Goal: Use online tool/utility

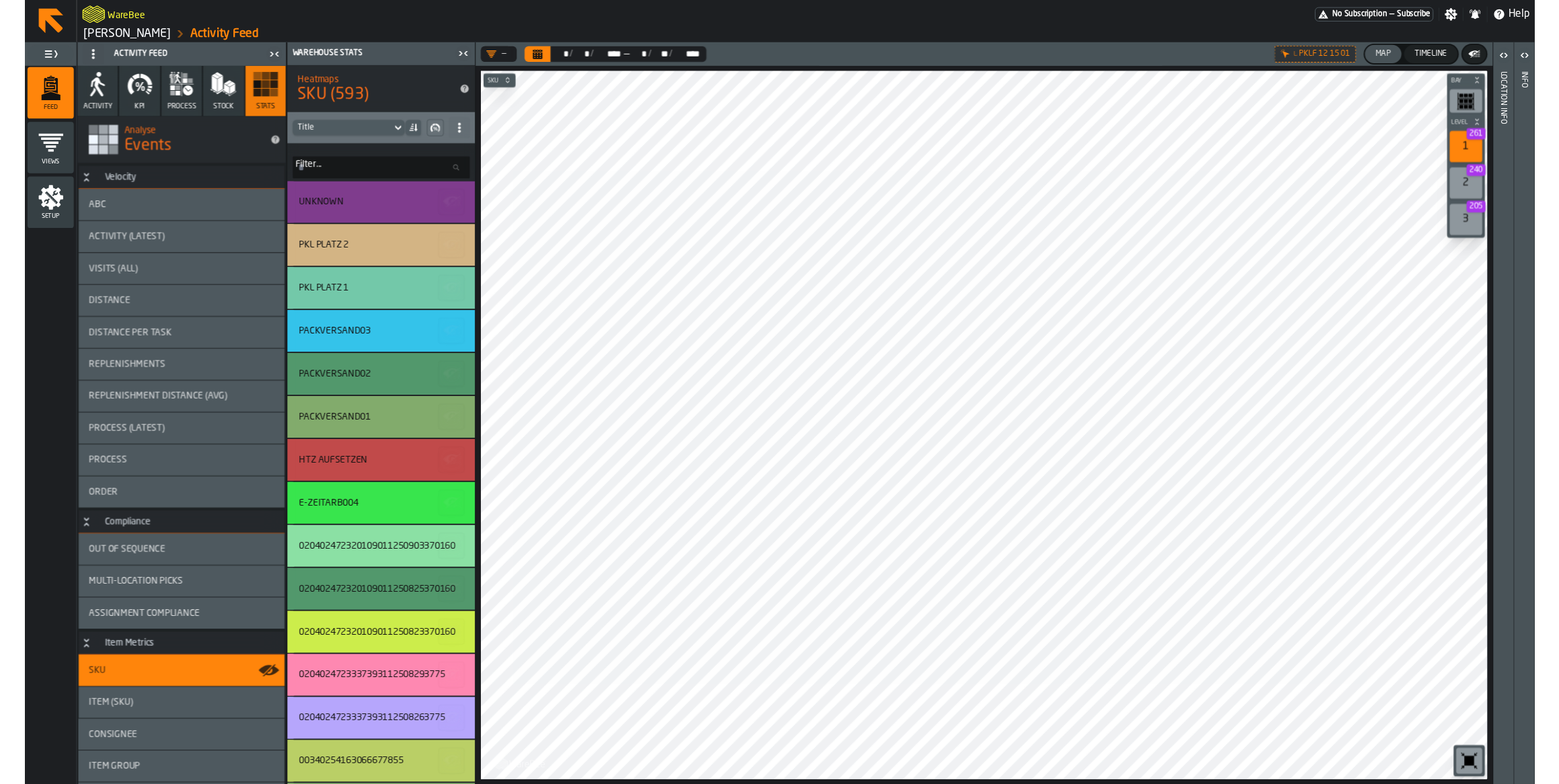
scroll to position [360, 0]
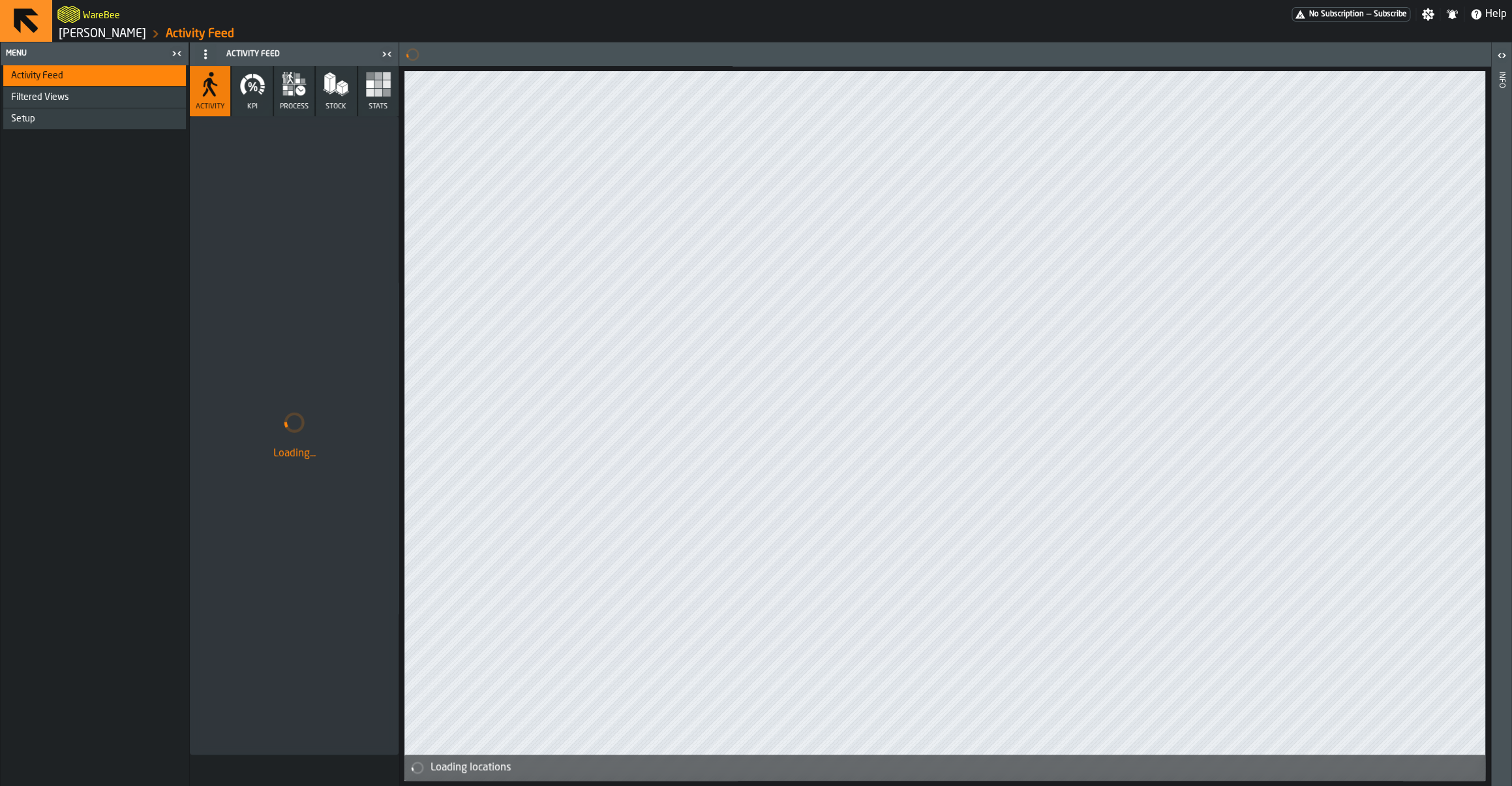
click at [94, 29] on link "[PERSON_NAME]" at bounding box center [102, 34] width 88 height 15
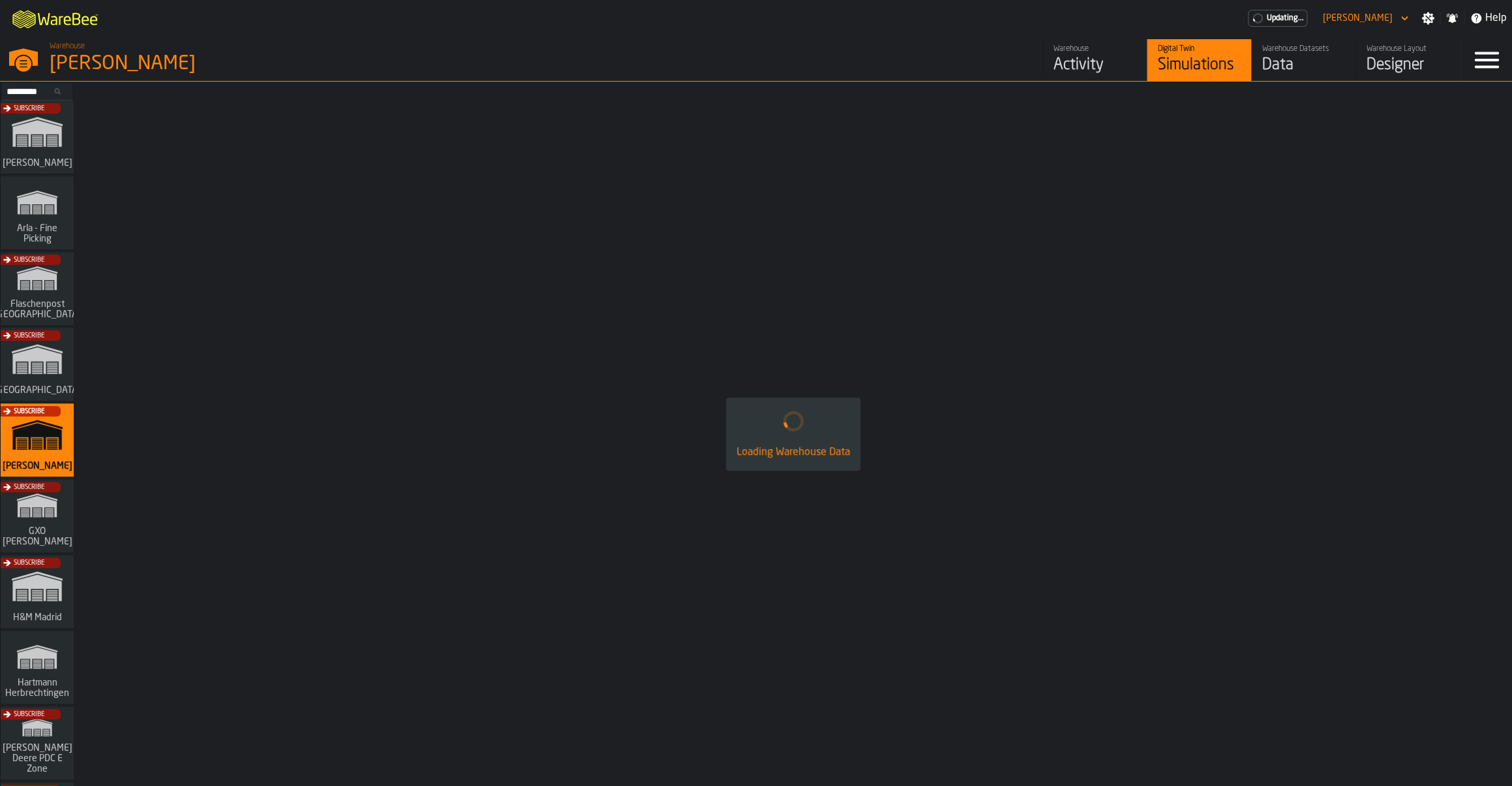
scroll to position [907, 0]
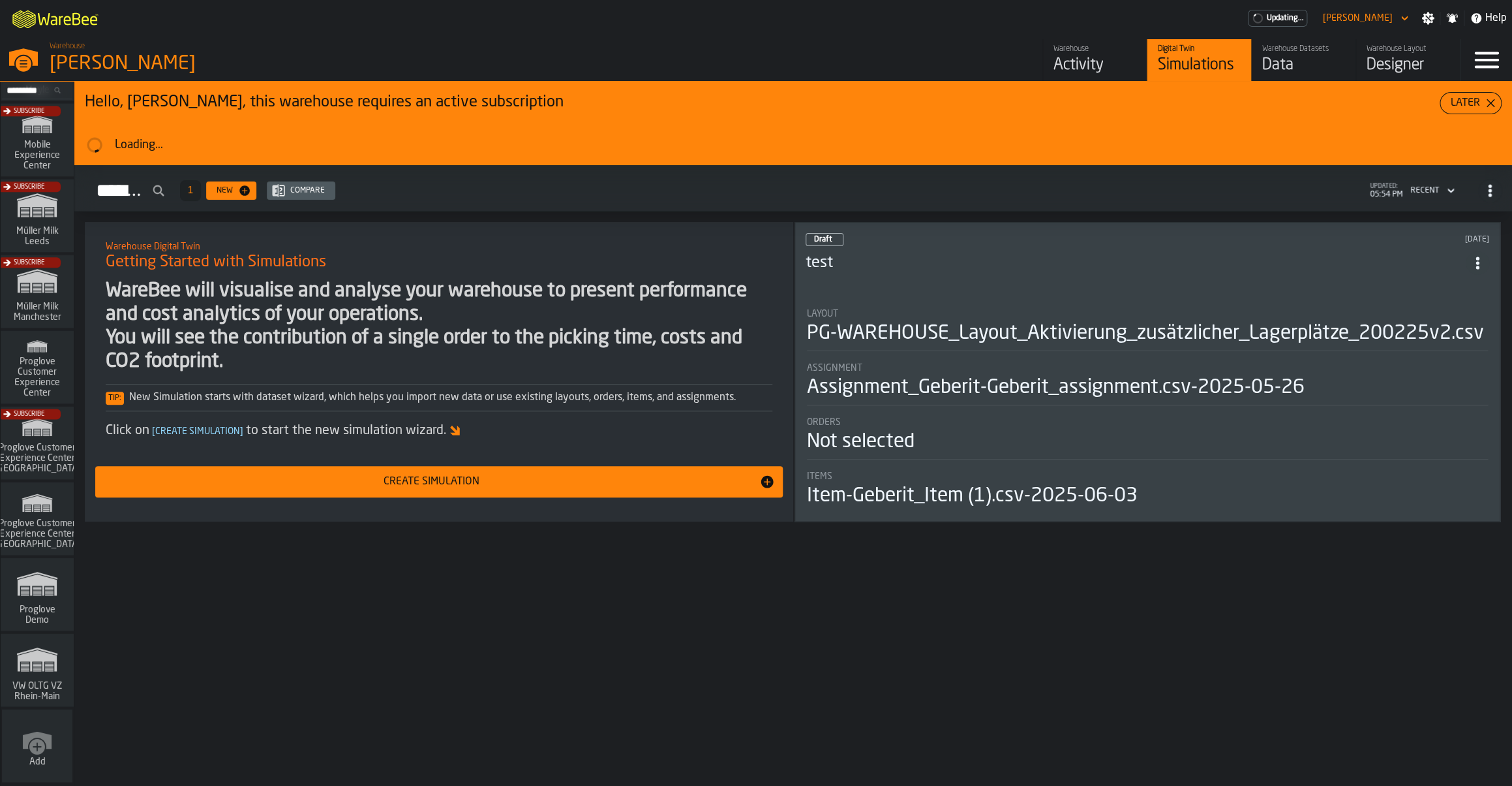
click at [29, 649] on icon "link-to-/wh/i/44979e6c-6f66-405e-9874-c1e29f02a54a/simulations" at bounding box center [37, 659] width 63 height 42
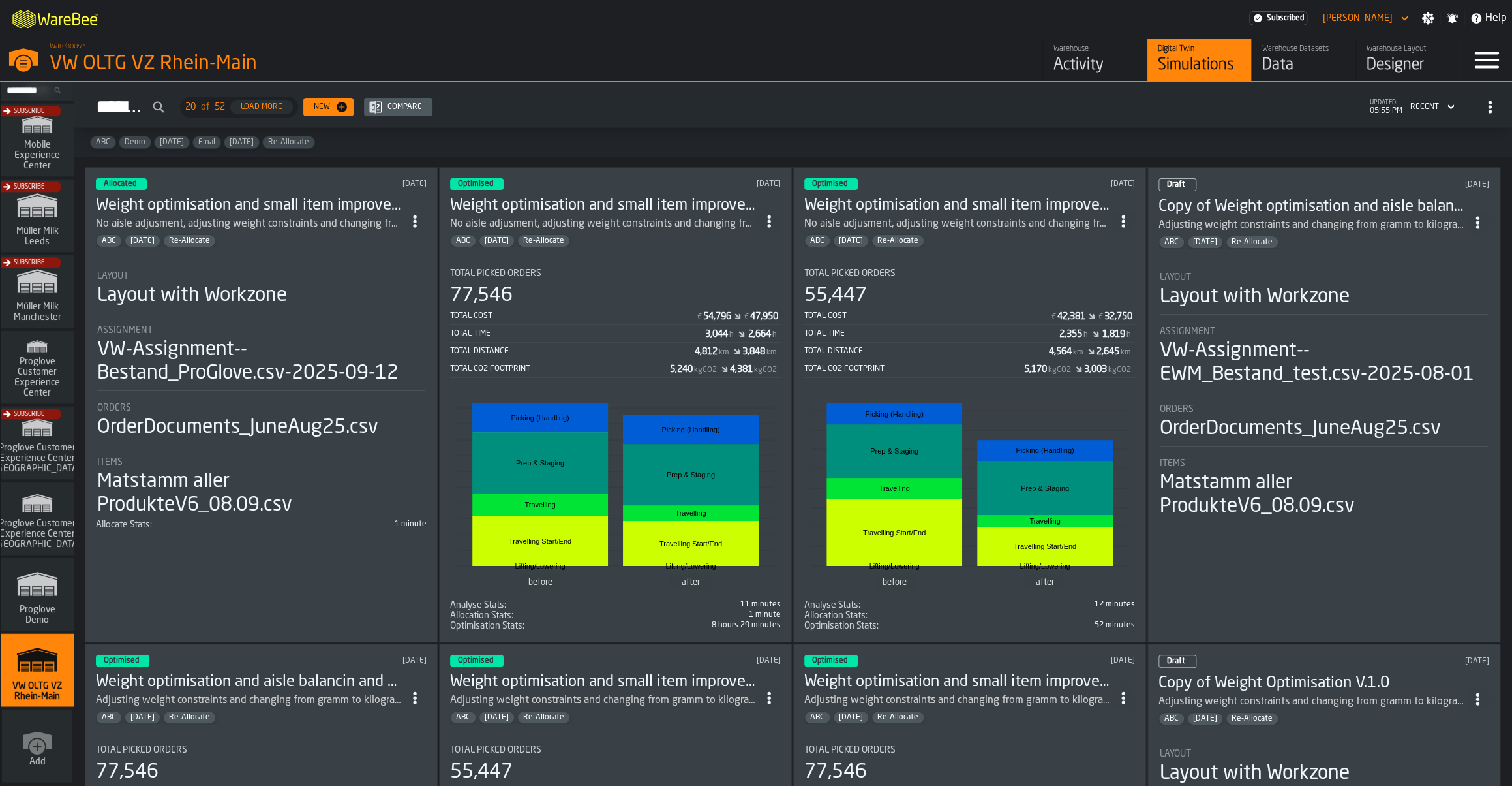
click at [418, 228] on span "ItemListCard-DashboardItemContainer" at bounding box center [415, 222] width 23 height 23
click at [414, 244] on div "Open" at bounding box center [390, 247] width 68 height 15
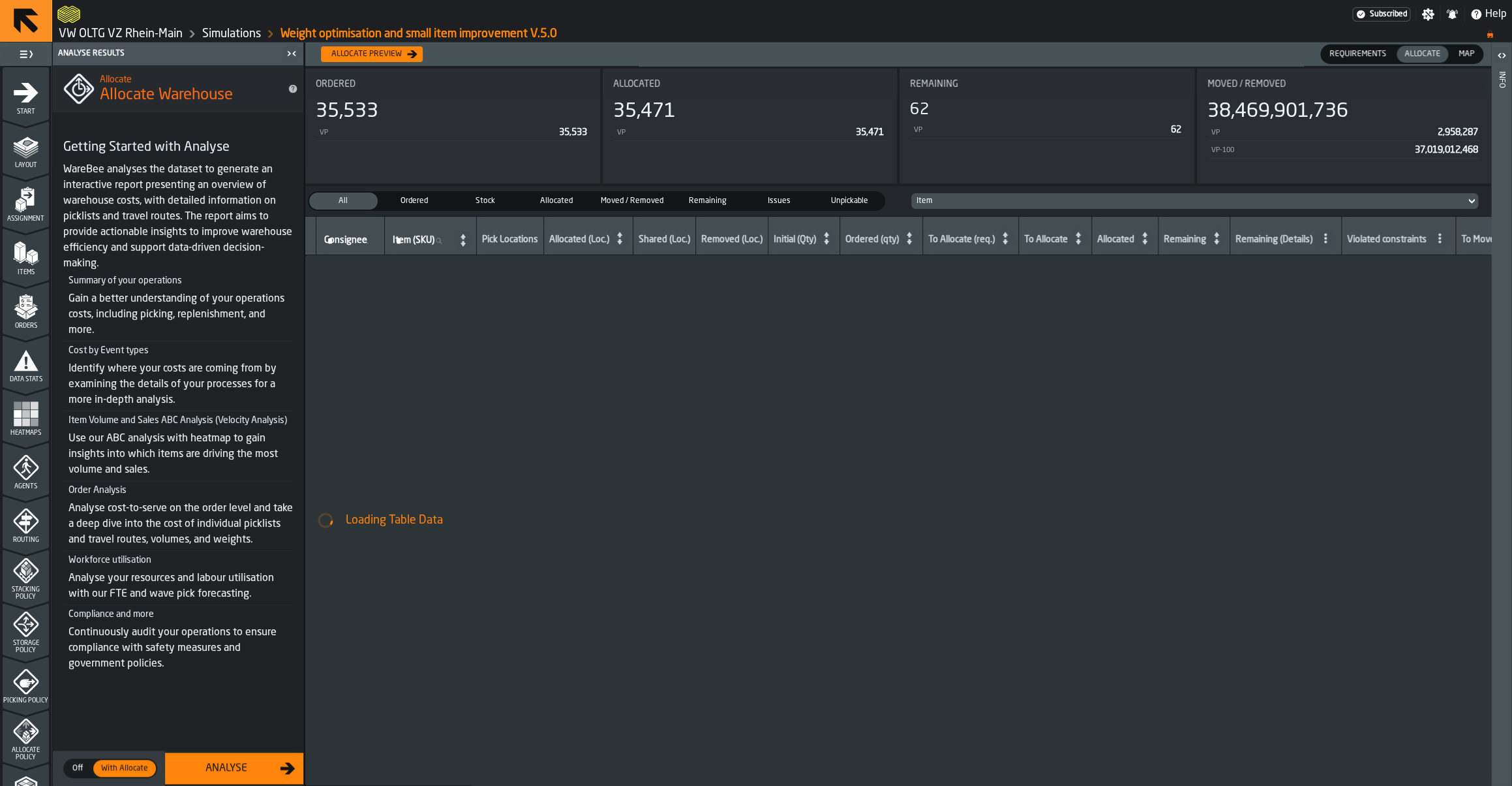
click at [23, 307] on icon "menu Orders" at bounding box center [26, 303] width 13 height 15
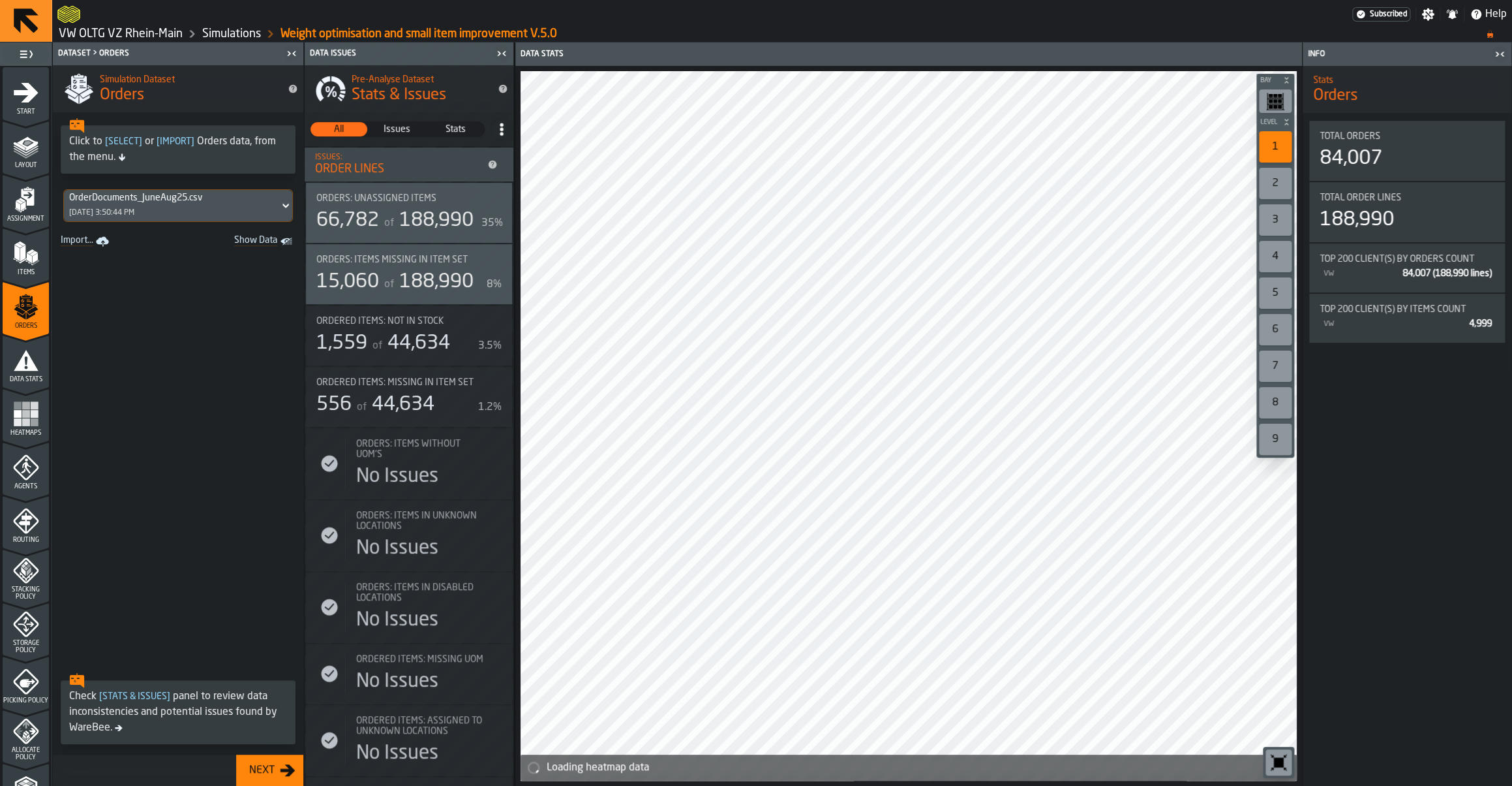
click at [206, 208] on div "OrderDocuments_JuneAug25.csv [DATE] 3:50:44 PM" at bounding box center [171, 205] width 216 height 31
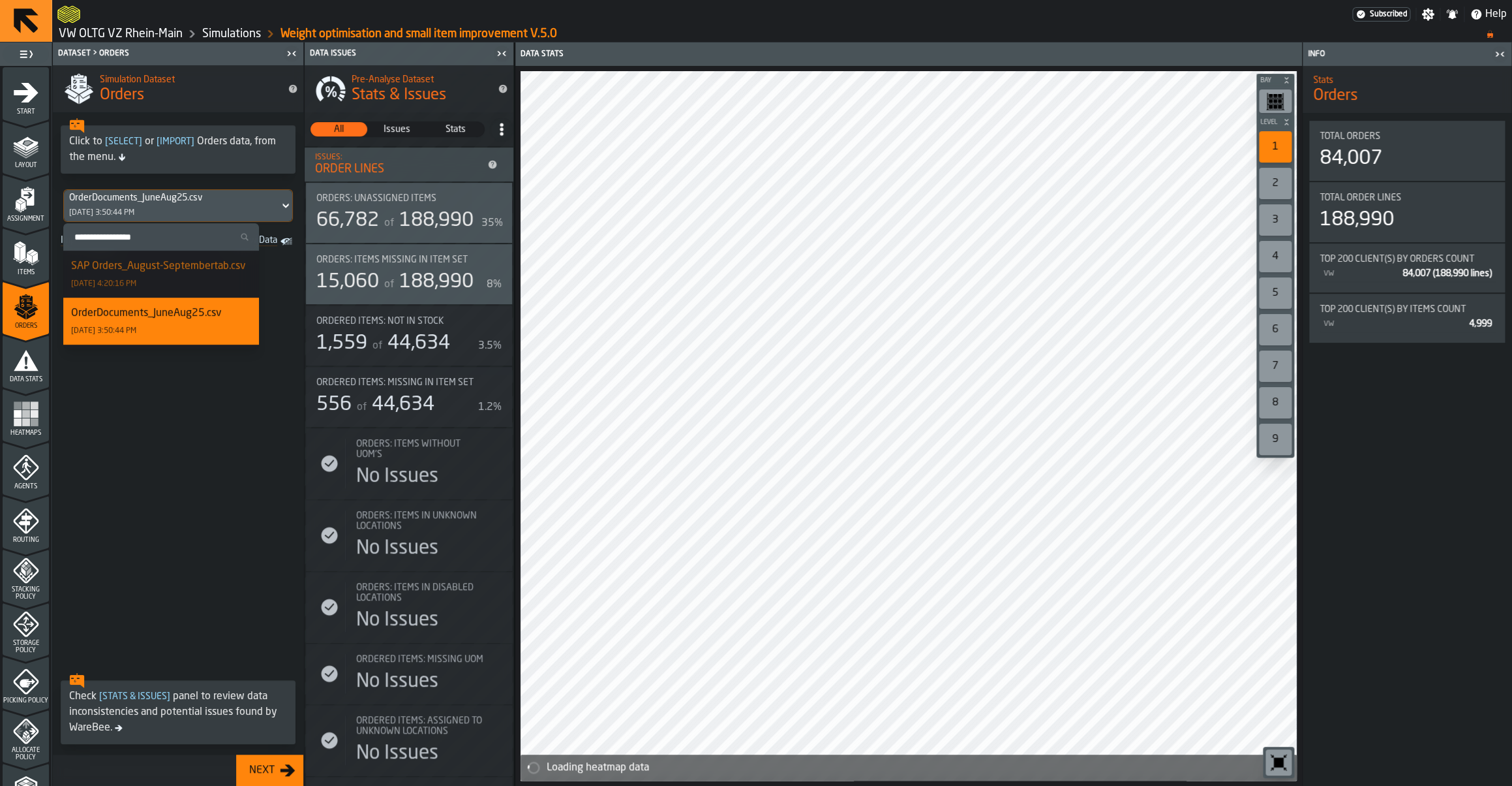
click at [179, 261] on div "SAP Orders_August-Septembertab.csv" at bounding box center [158, 265] width 174 height 15
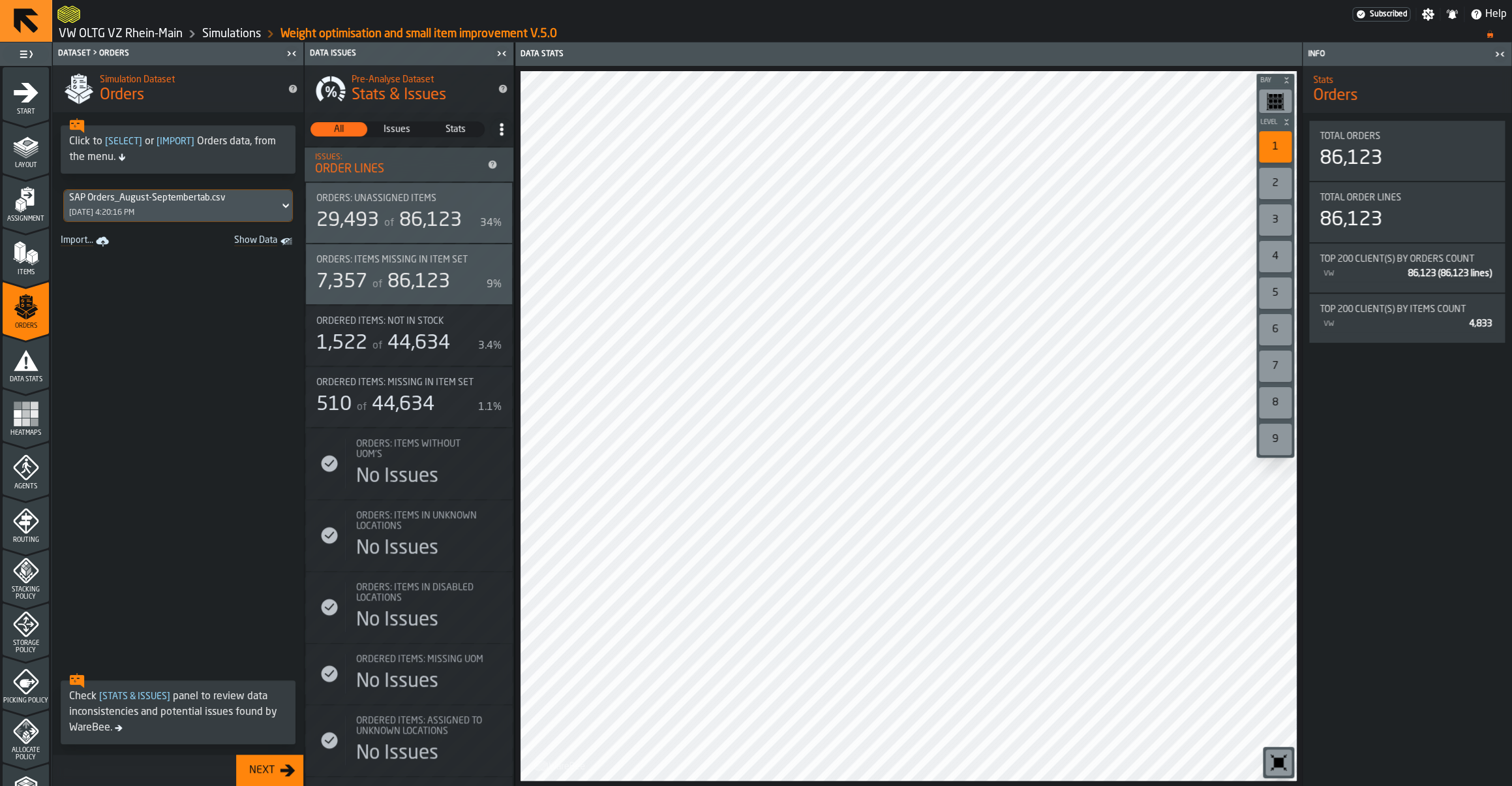
click at [28, 224] on icon "menu Assignment" at bounding box center [26, 227] width 46 height 12
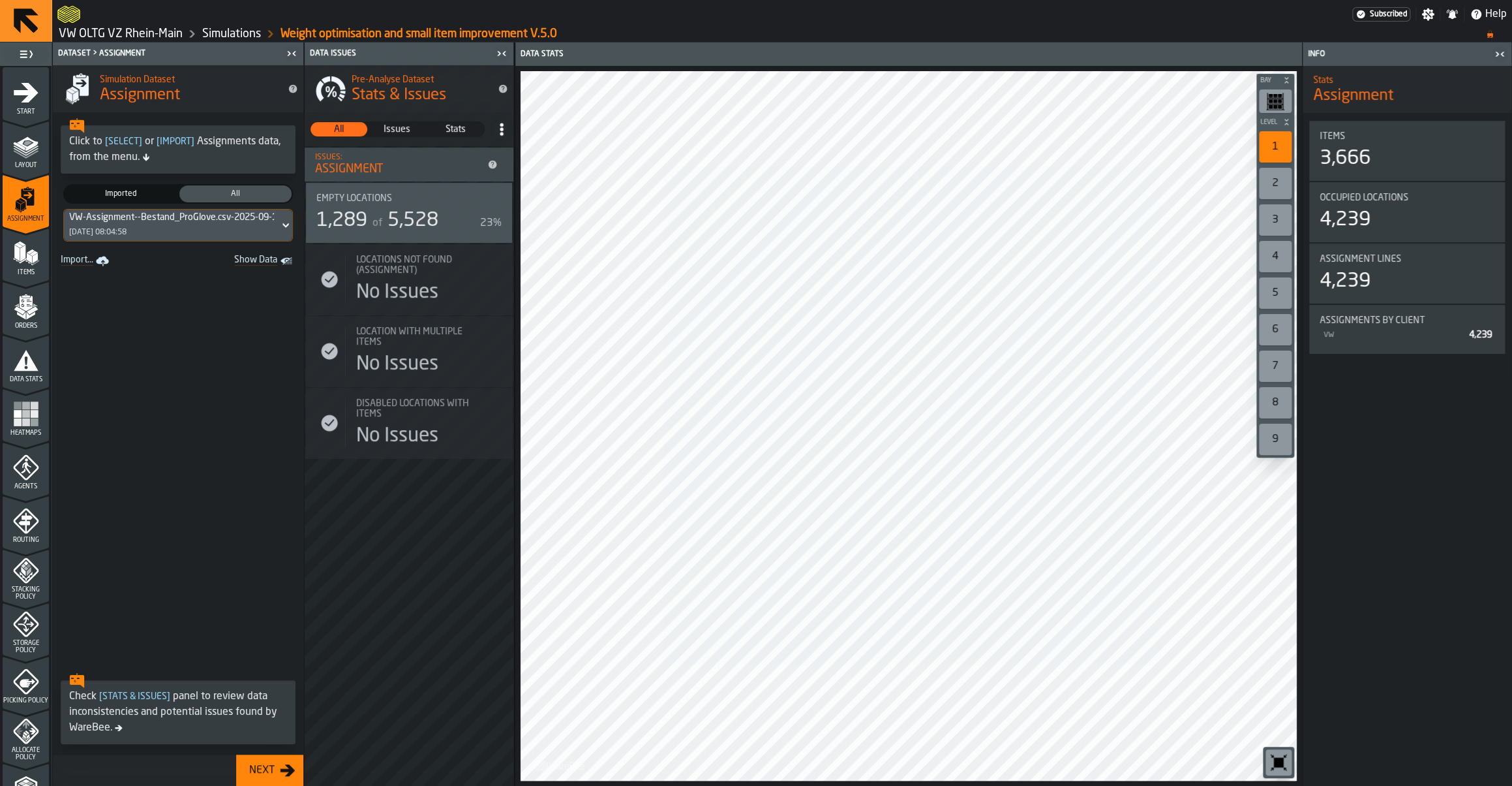
click at [170, 228] on div "VW-Assignment--Bestand_ProGlove.csv-2025-09-12 [DATE] 08:04:58" at bounding box center [171, 225] width 216 height 31
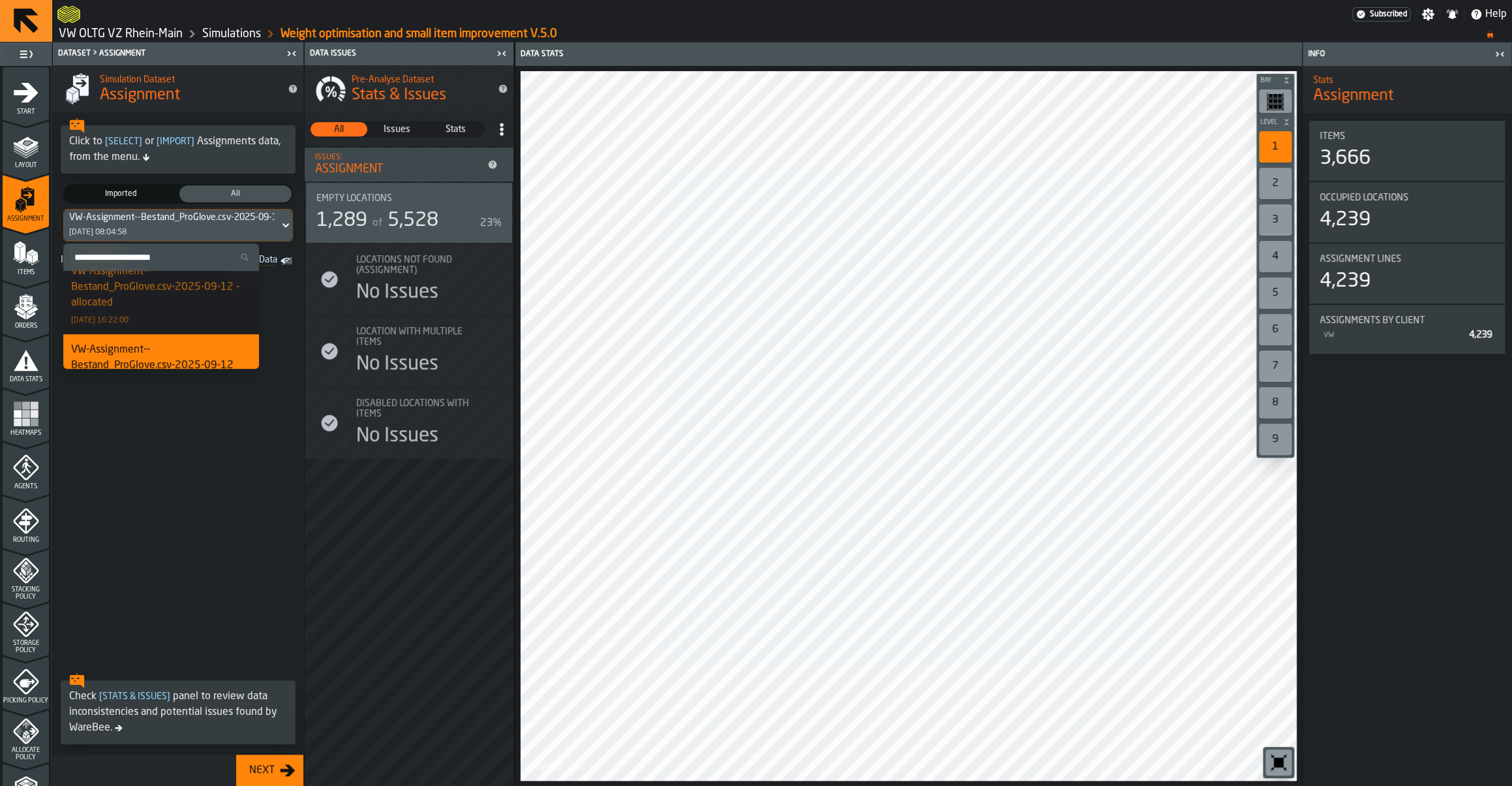
scroll to position [29, 0]
click at [156, 318] on div "Allocated VW-Assignment--Bestand_ProGlove.csv-2025-09-12 - allocated [DATE] 16:…" at bounding box center [161, 289] width 180 height 79
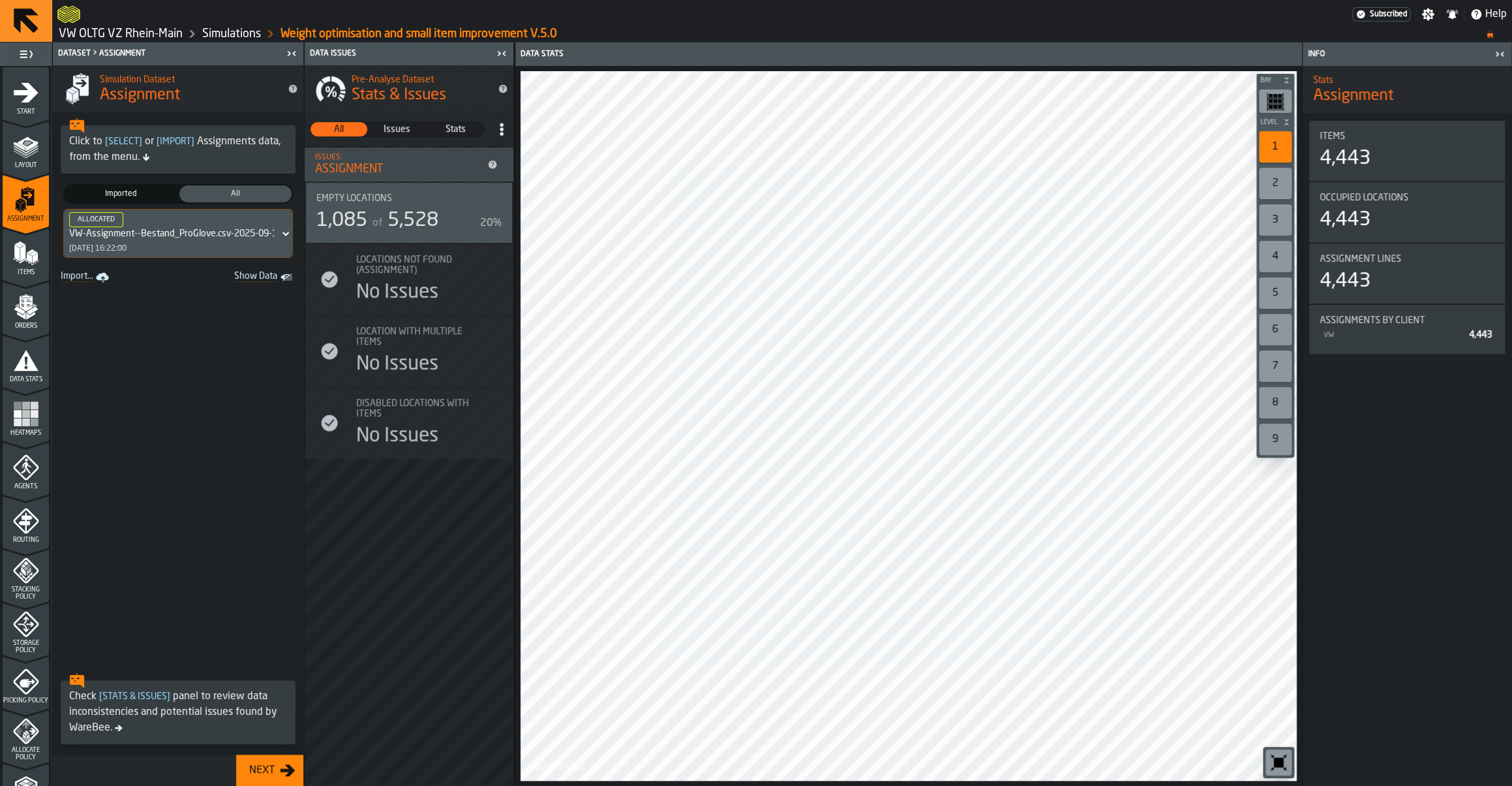
click at [20, 304] on icon "menu Orders" at bounding box center [26, 303] width 13 height 15
